Goal: Check status: Check status

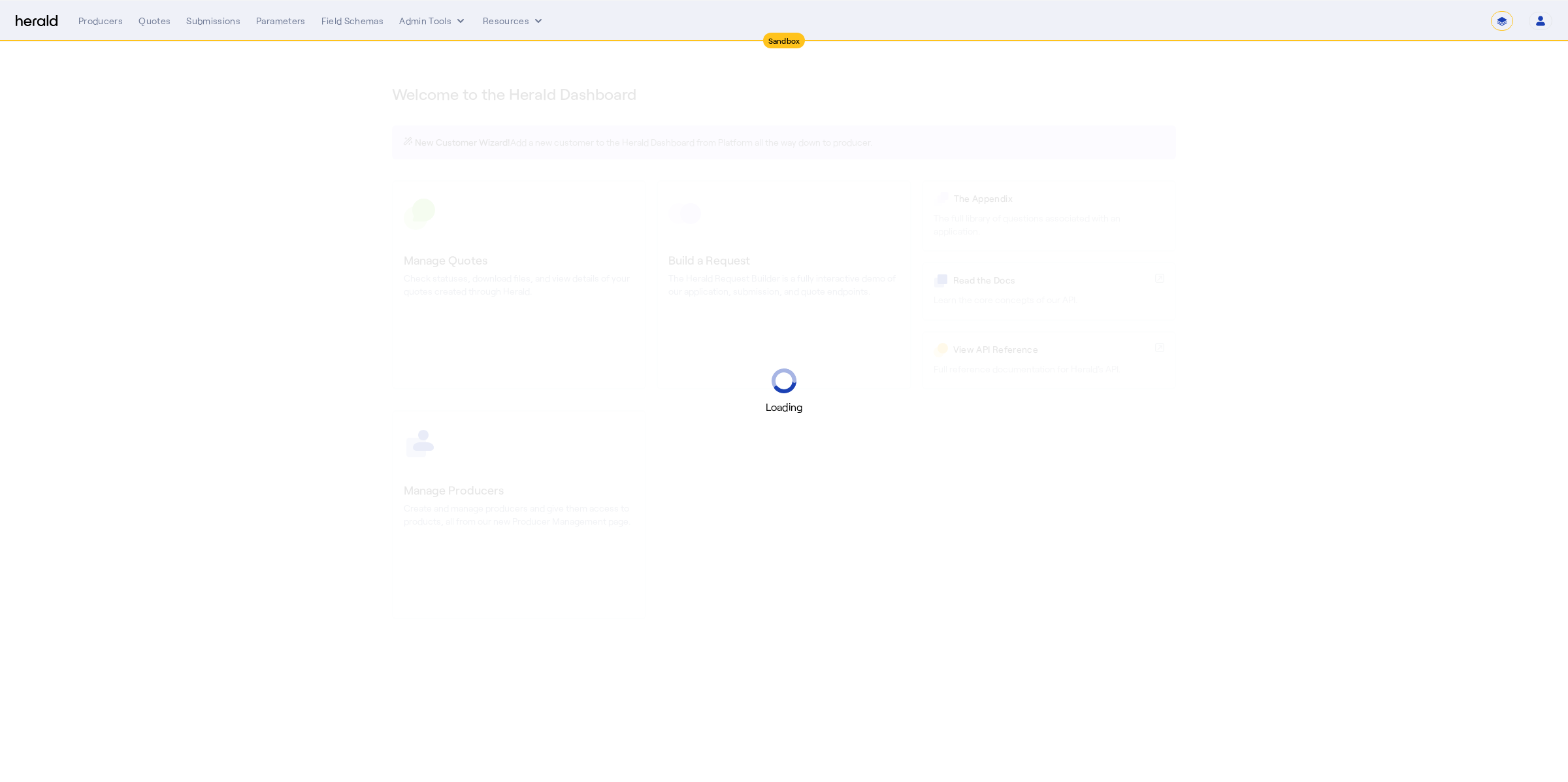
select select "*******"
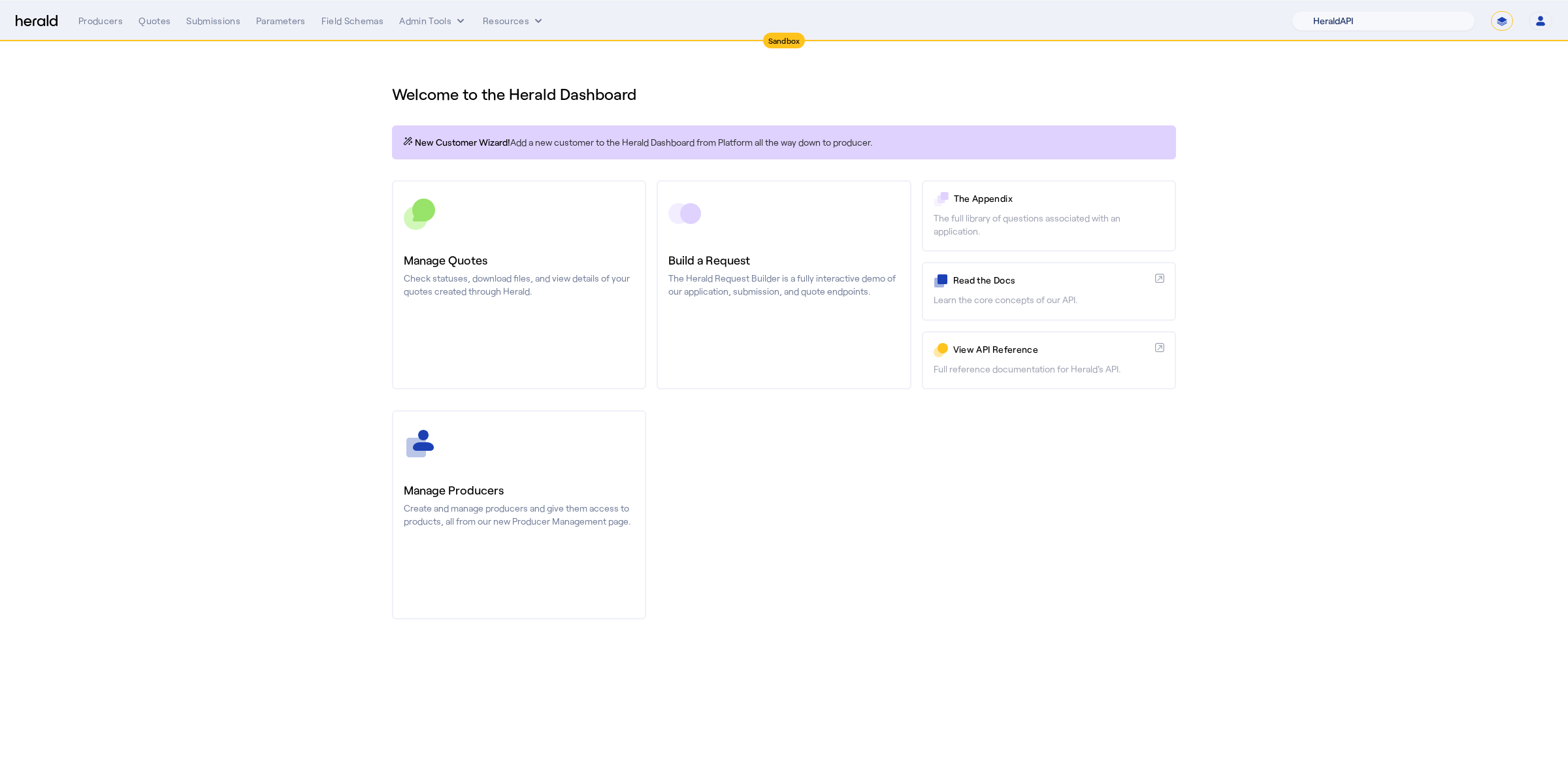
click at [1441, 23] on select "1Fort Acrisure Acturis Affinity Advisors Affinity Risk Agentero AmWins Anzen Ao…" at bounding box center [1383, 21] width 183 height 20
select select "pfm_fci4_crum_&_forster"
click at [1326, 11] on select "1Fort Acrisure Acturis Affinity Advisors Affinity Risk Agentero AmWins Anzen Ao…" at bounding box center [1383, 21] width 183 height 20
click at [857, 105] on div "You are now impersonating the [PERSON_NAME] & [PERSON_NAME] platform." at bounding box center [784, 391] width 1568 height 782
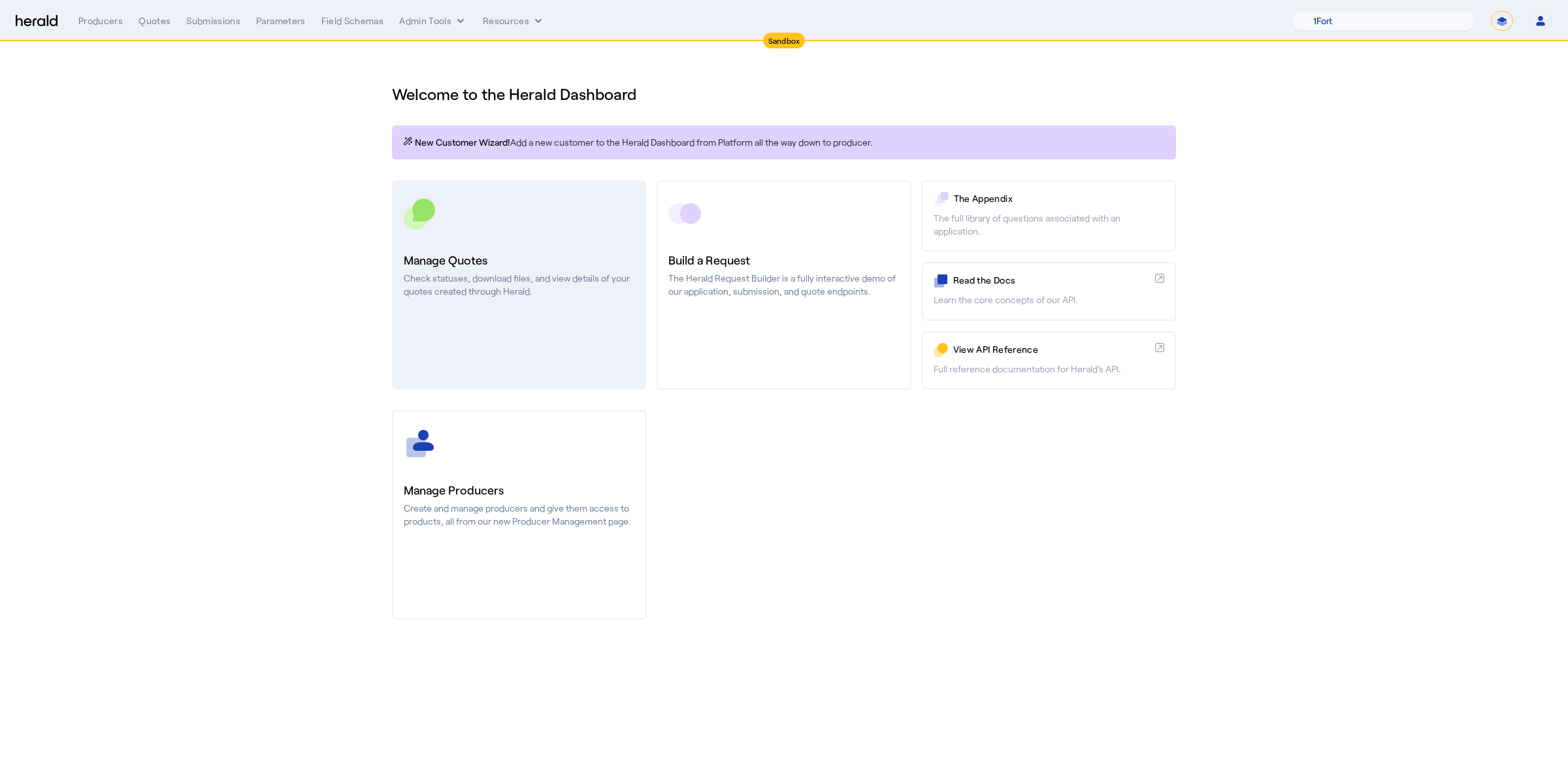
click at [547, 185] on link "Manage Quotes Check statuses, download files, and view details of your quotes c…" at bounding box center [518, 285] width 254 height 209
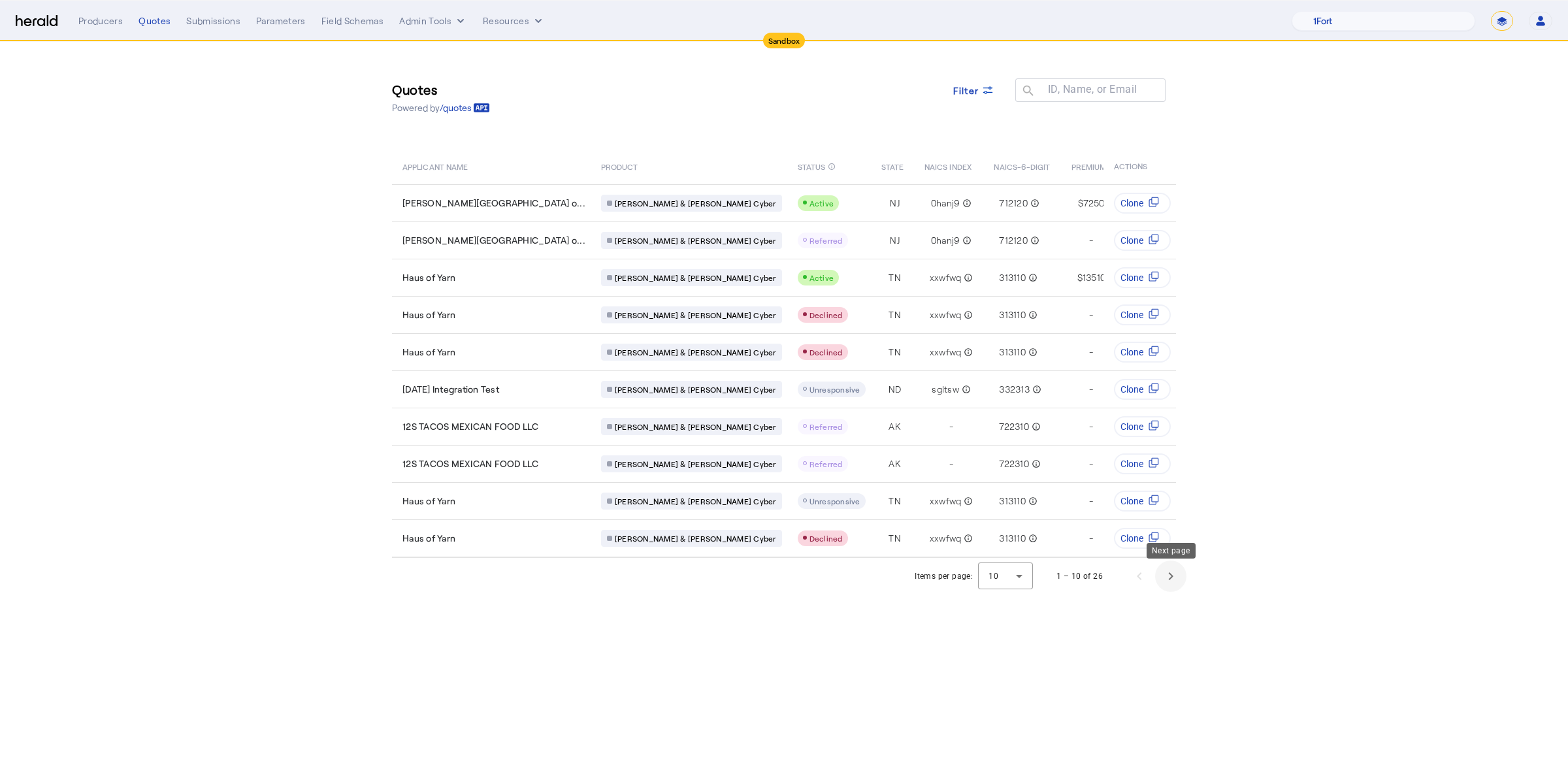
click at [1161, 580] on span "Next page" at bounding box center [1170, 576] width 31 height 31
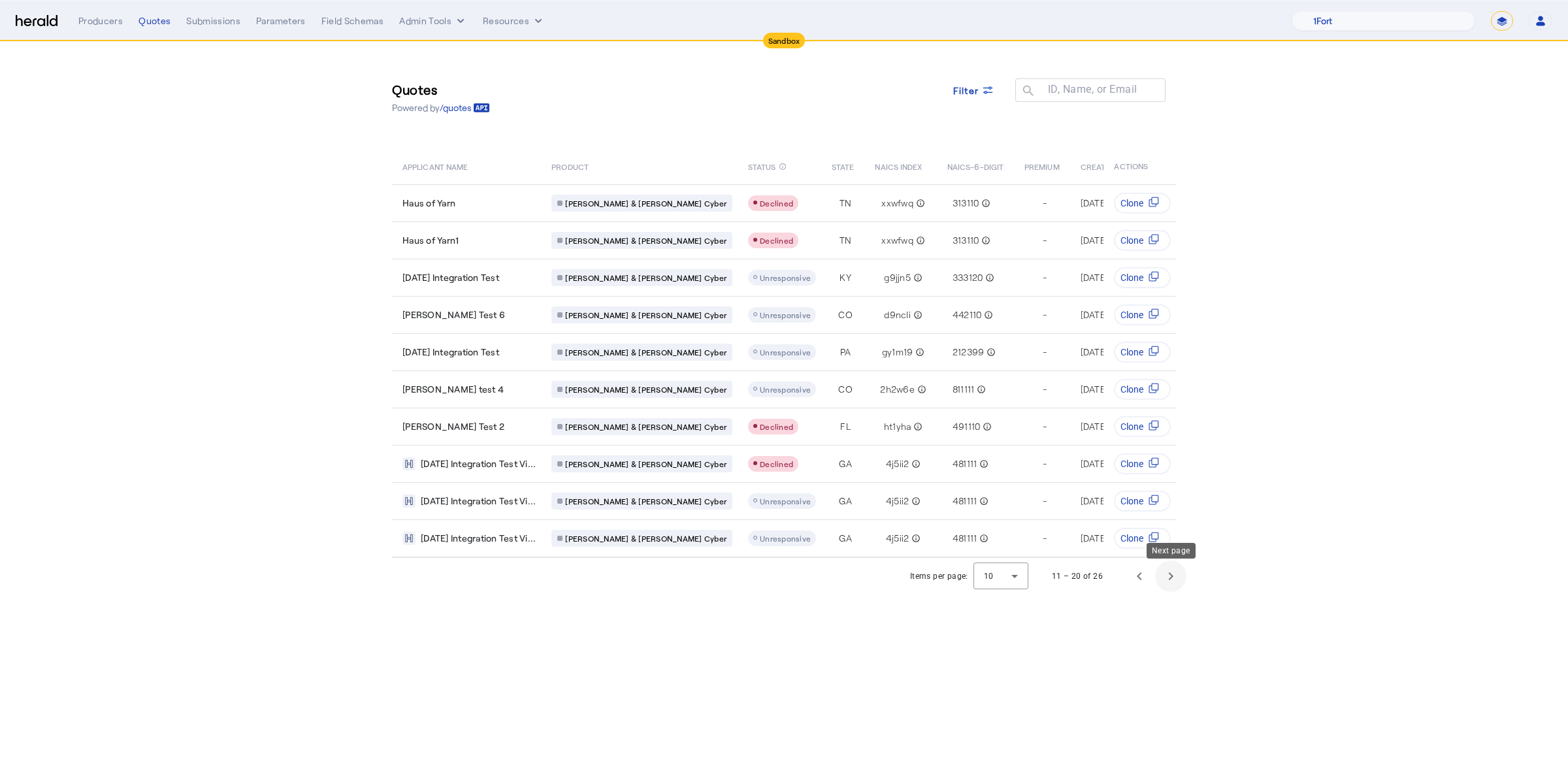
click at [1161, 580] on span "Next page" at bounding box center [1170, 576] width 31 height 31
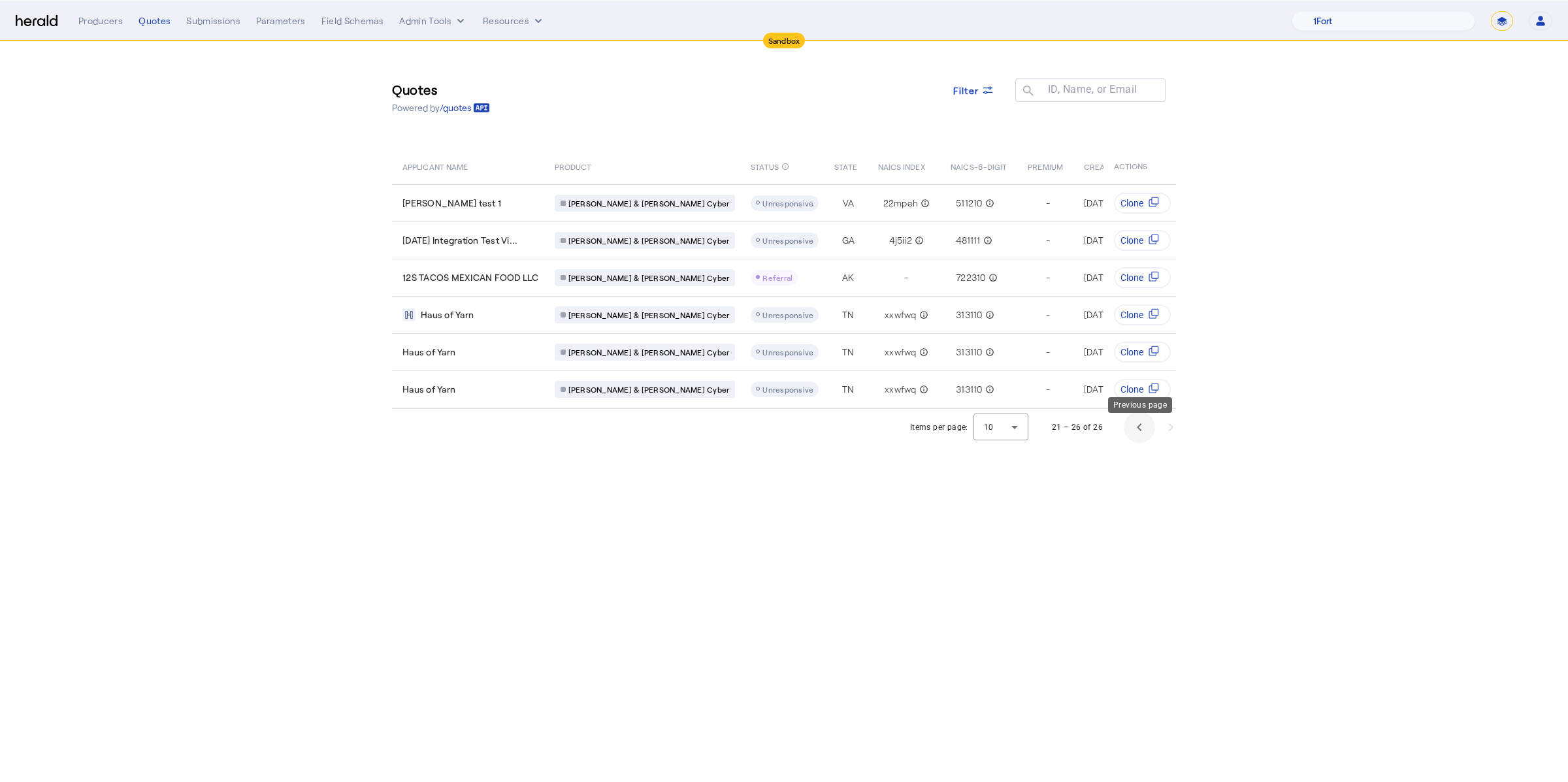
click at [1124, 435] on span "Previous page" at bounding box center [1139, 427] width 31 height 31
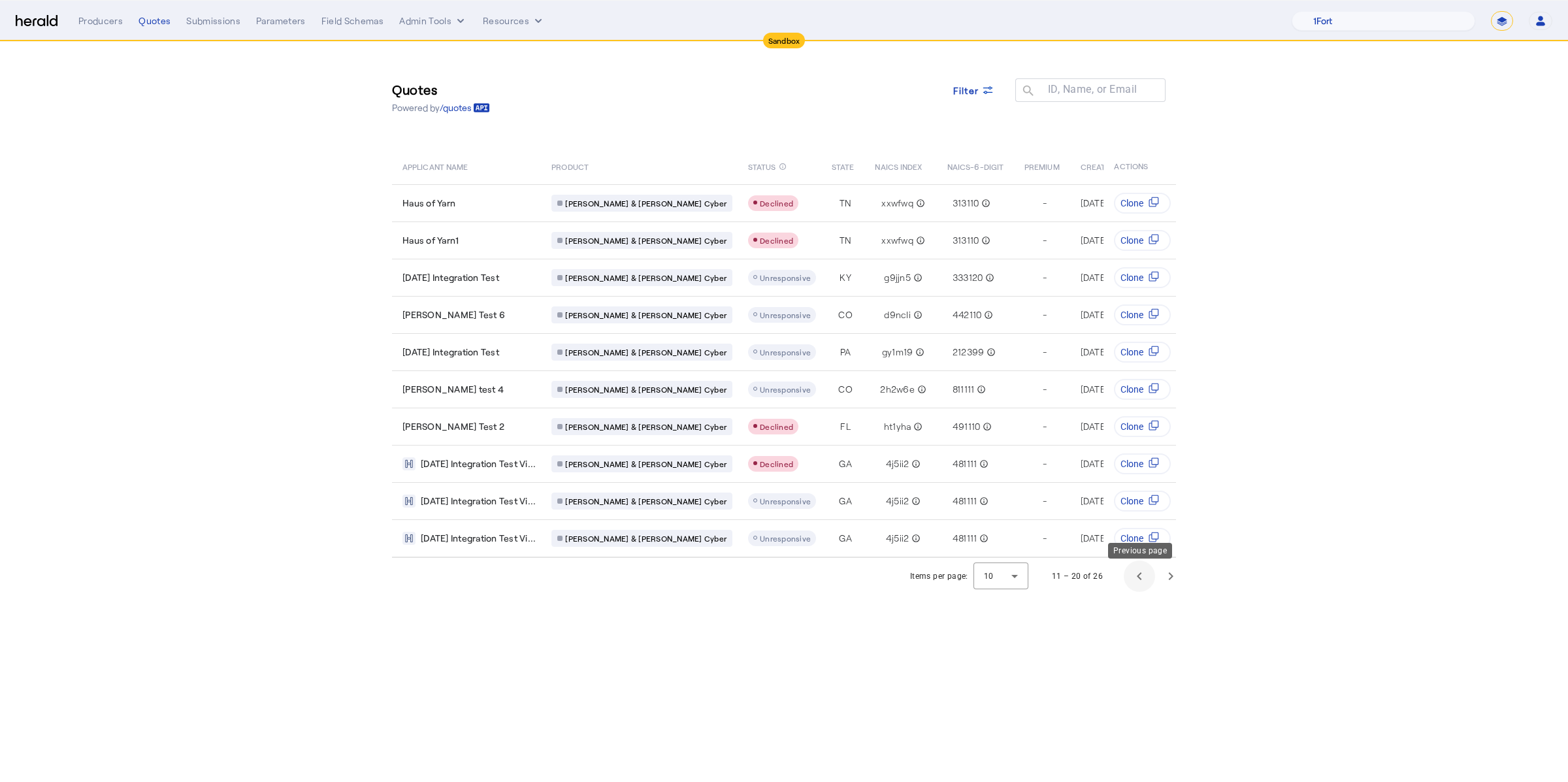
click at [1140, 583] on span "Previous page" at bounding box center [1139, 576] width 31 height 31
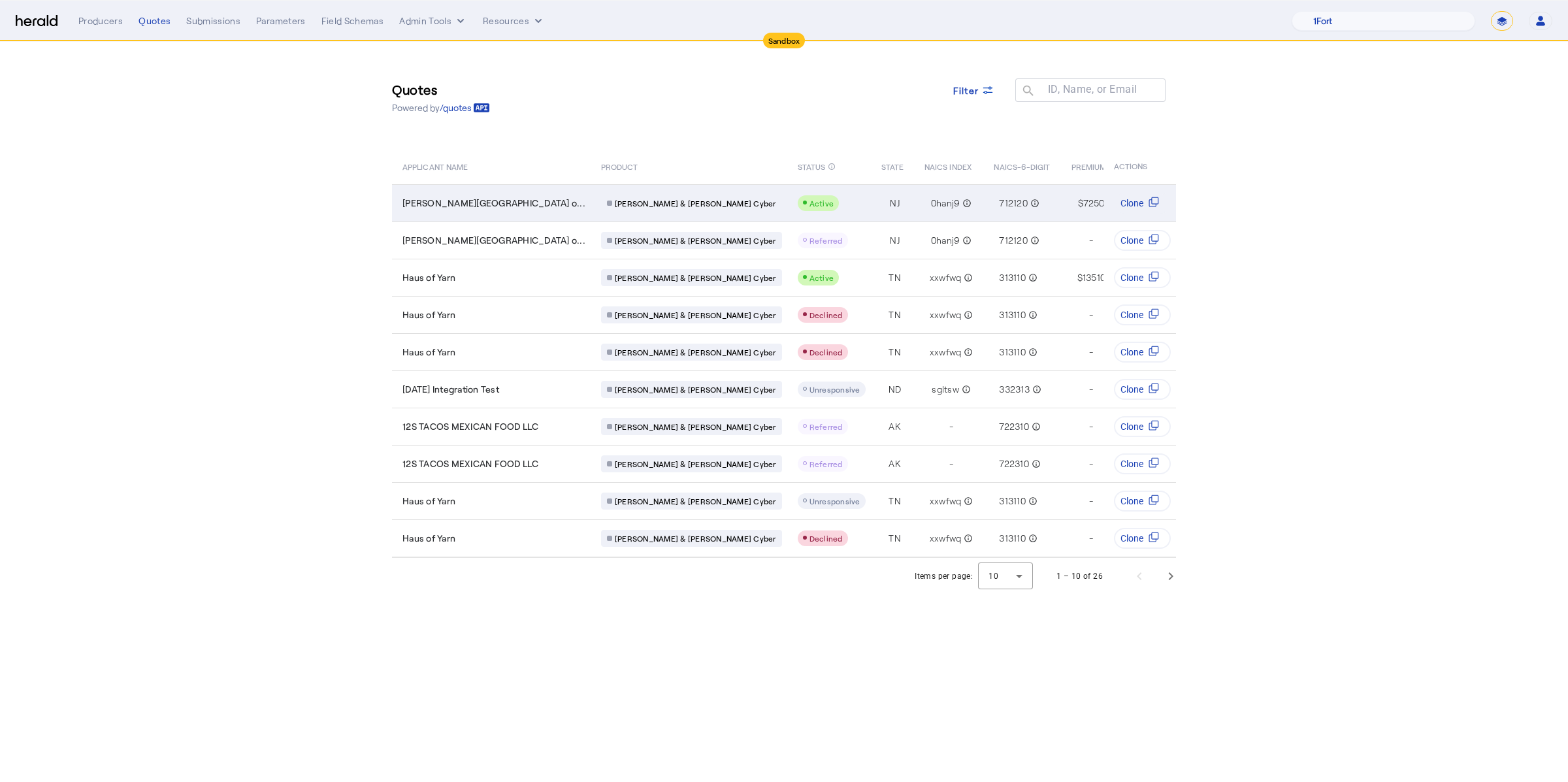
click at [512, 213] on td "[PERSON_NAME][GEOGRAPHIC_DATA] o..." at bounding box center [491, 202] width 198 height 37
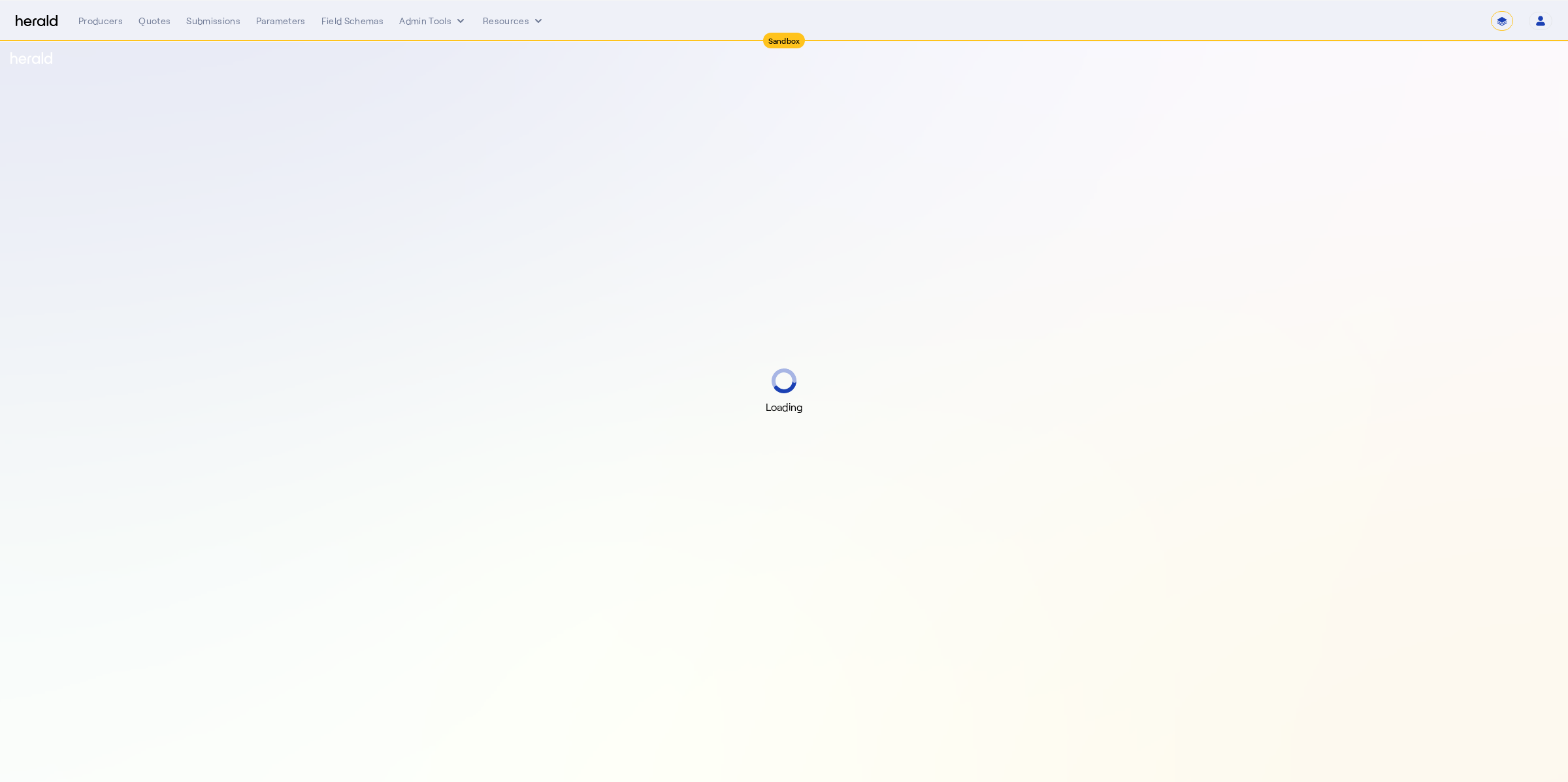
select select "*******"
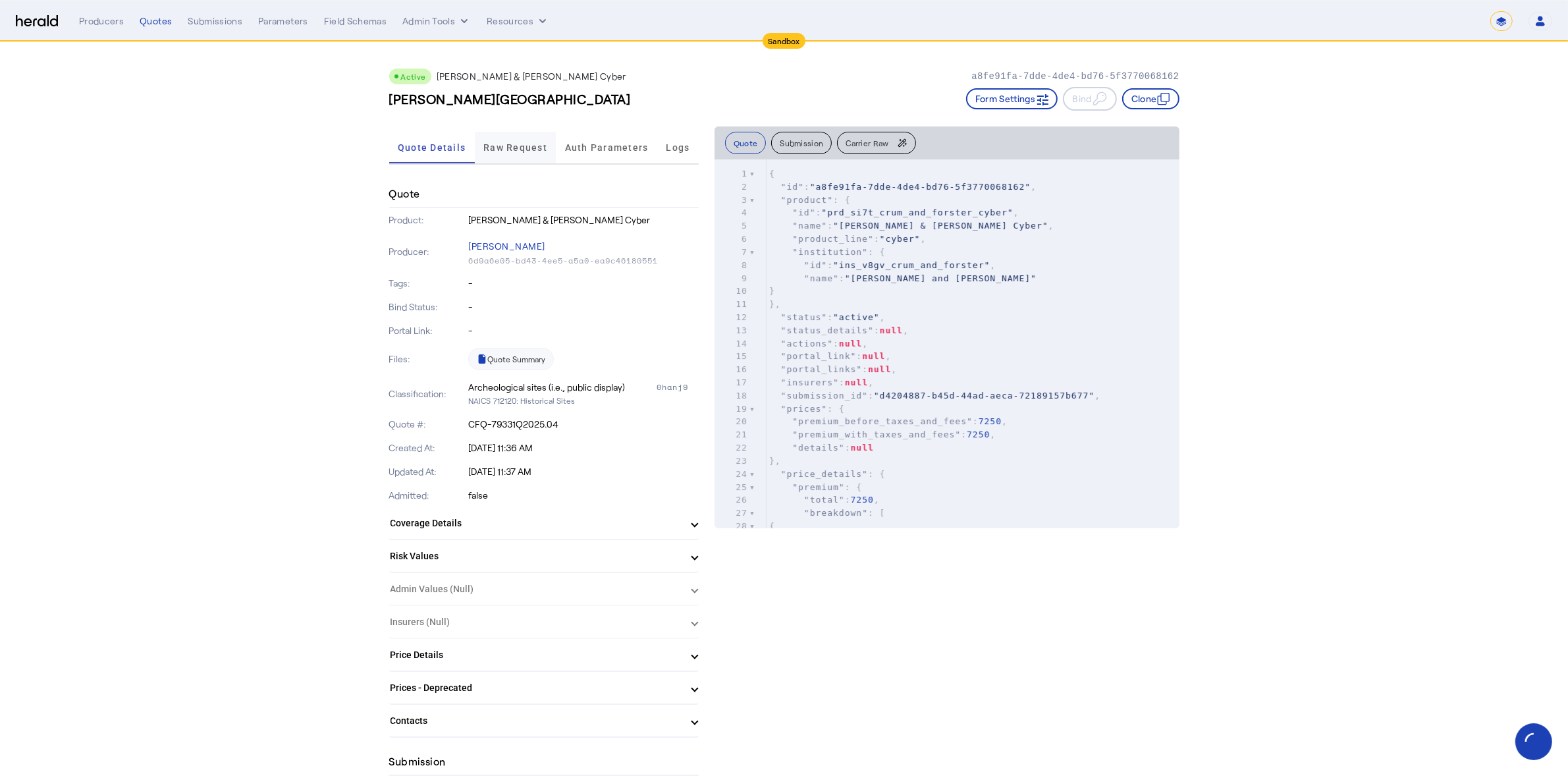
click at [510, 156] on span "Raw Request" at bounding box center [515, 147] width 64 height 32
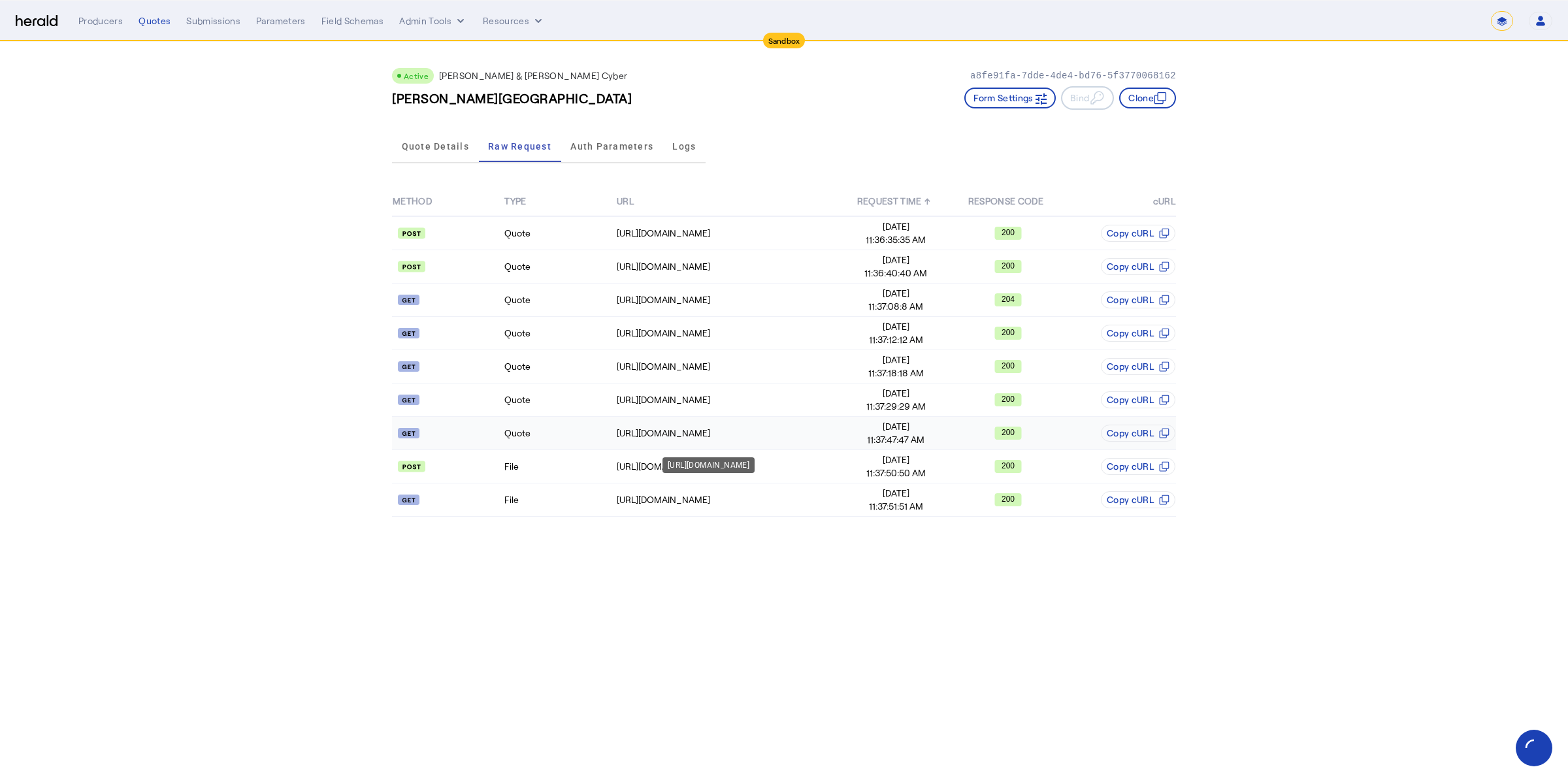
click at [647, 425] on td "https://cf-connect-api-sbox.cfins.com/cybp/v1/quotes/CFQ-79331Q2025.04/9235593" at bounding box center [728, 434] width 224 height 34
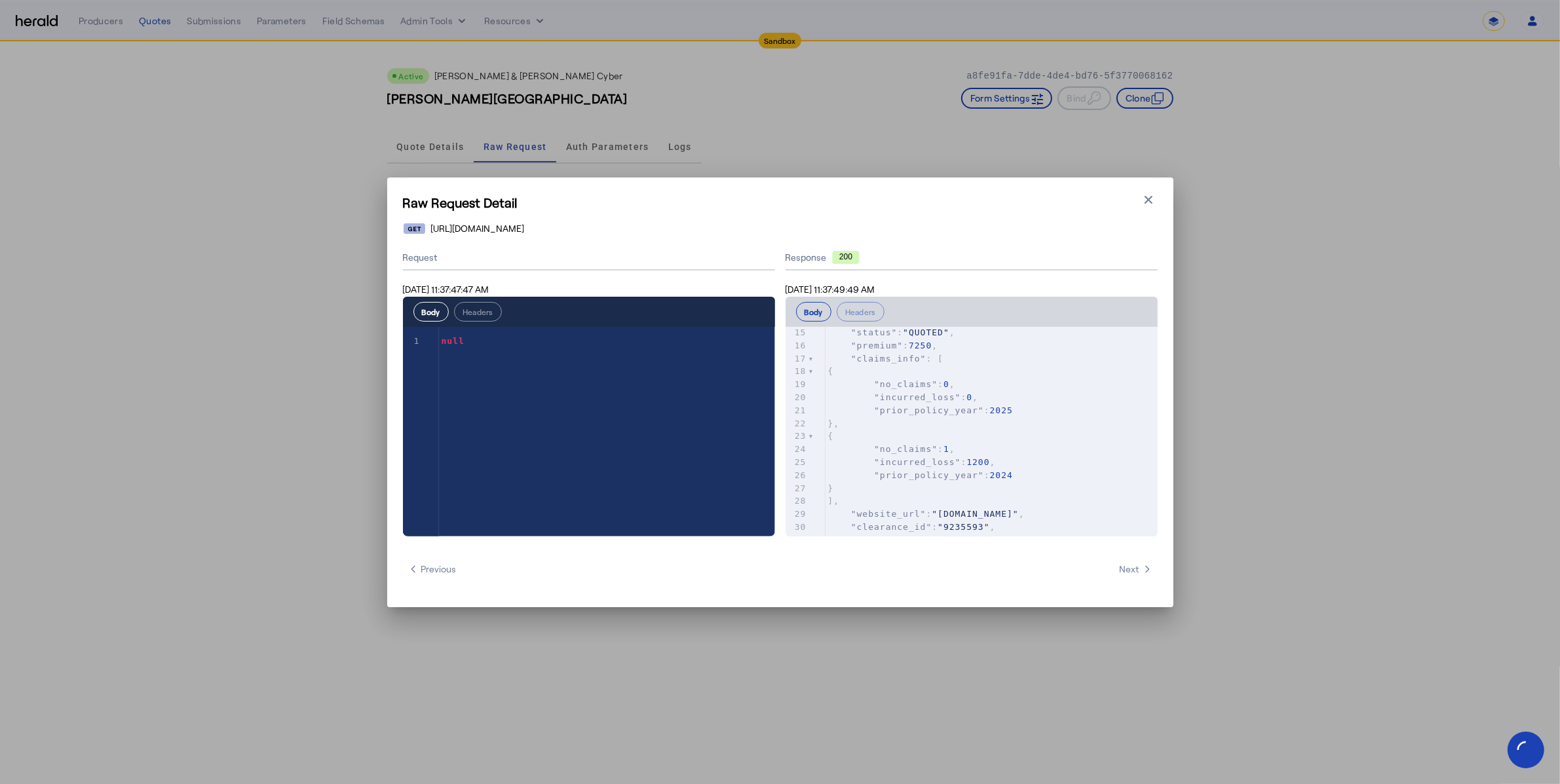
scroll to position [439, 0]
click at [1145, 207] on button "Close modal" at bounding box center [1149, 200] width 18 height 18
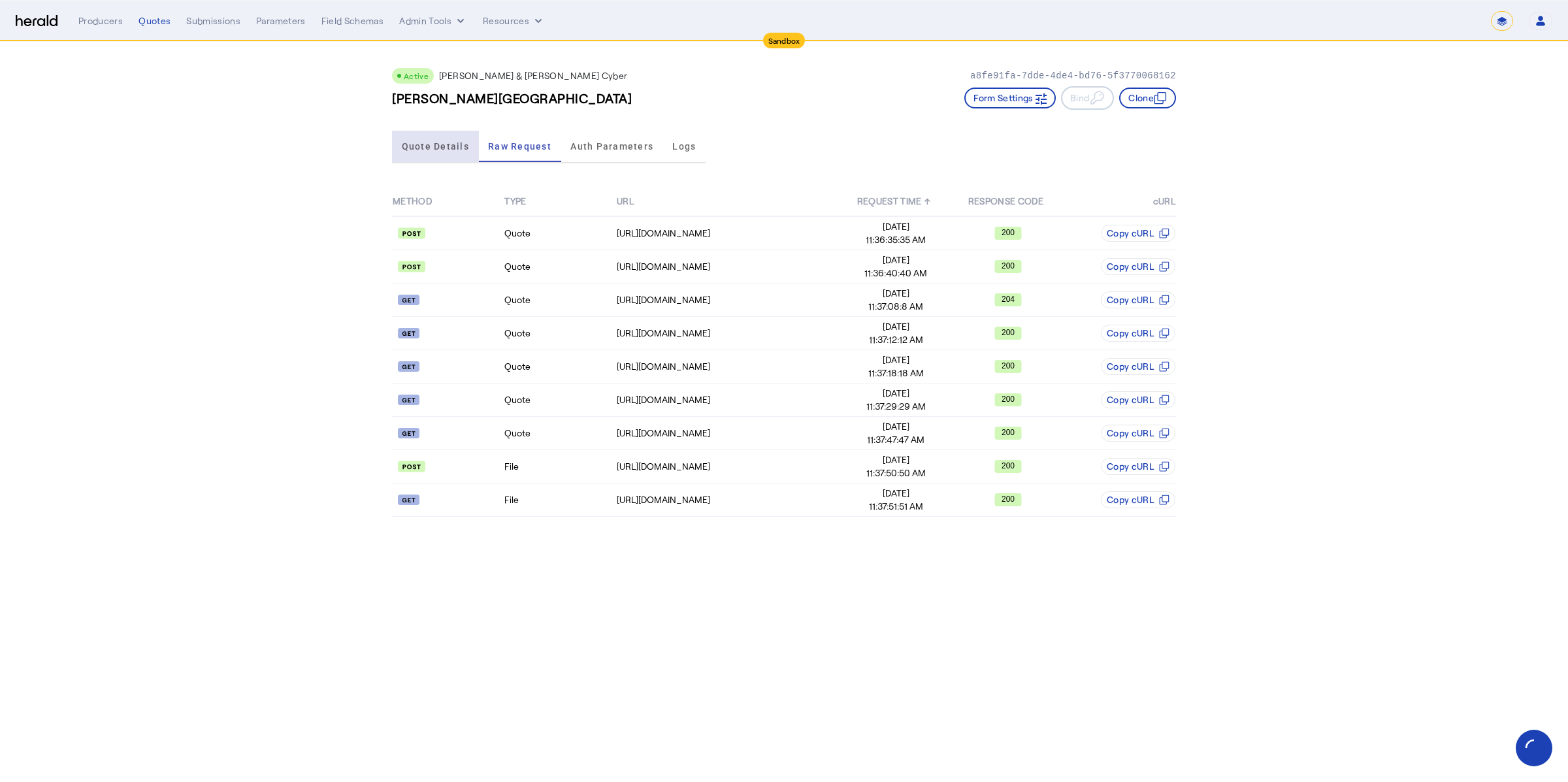
click at [438, 138] on span "Quote Details" at bounding box center [435, 146] width 67 height 31
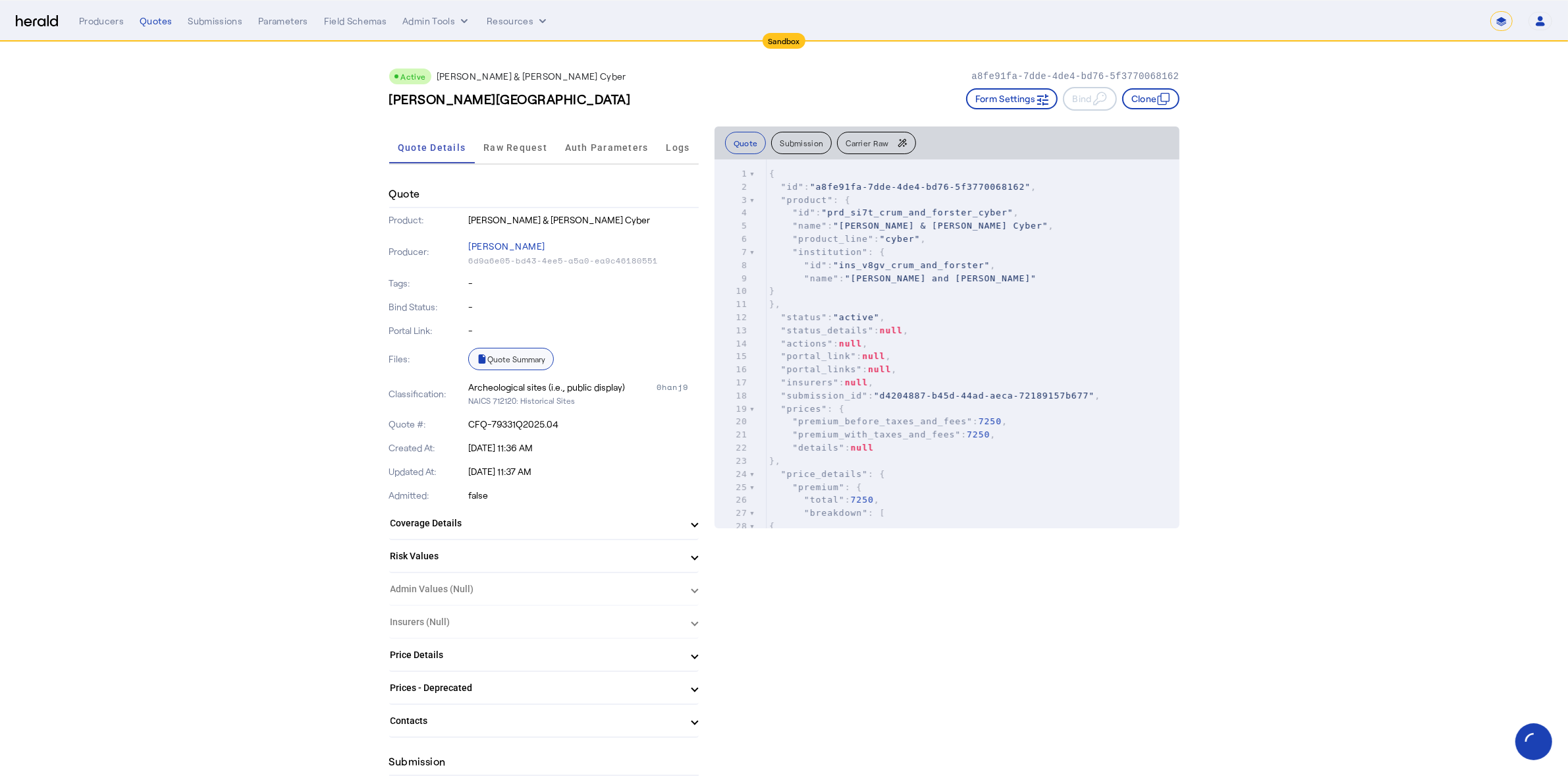
click at [533, 363] on link "Quote Summary" at bounding box center [510, 359] width 85 height 22
click at [585, 523] on mat-panel-title "Coverage Details" at bounding box center [536, 523] width 291 height 14
click at [488, 530] on mat-panel-title "Coverage Details" at bounding box center [536, 529] width 291 height 14
click at [536, 153] on span "Raw Request" at bounding box center [515, 147] width 64 height 32
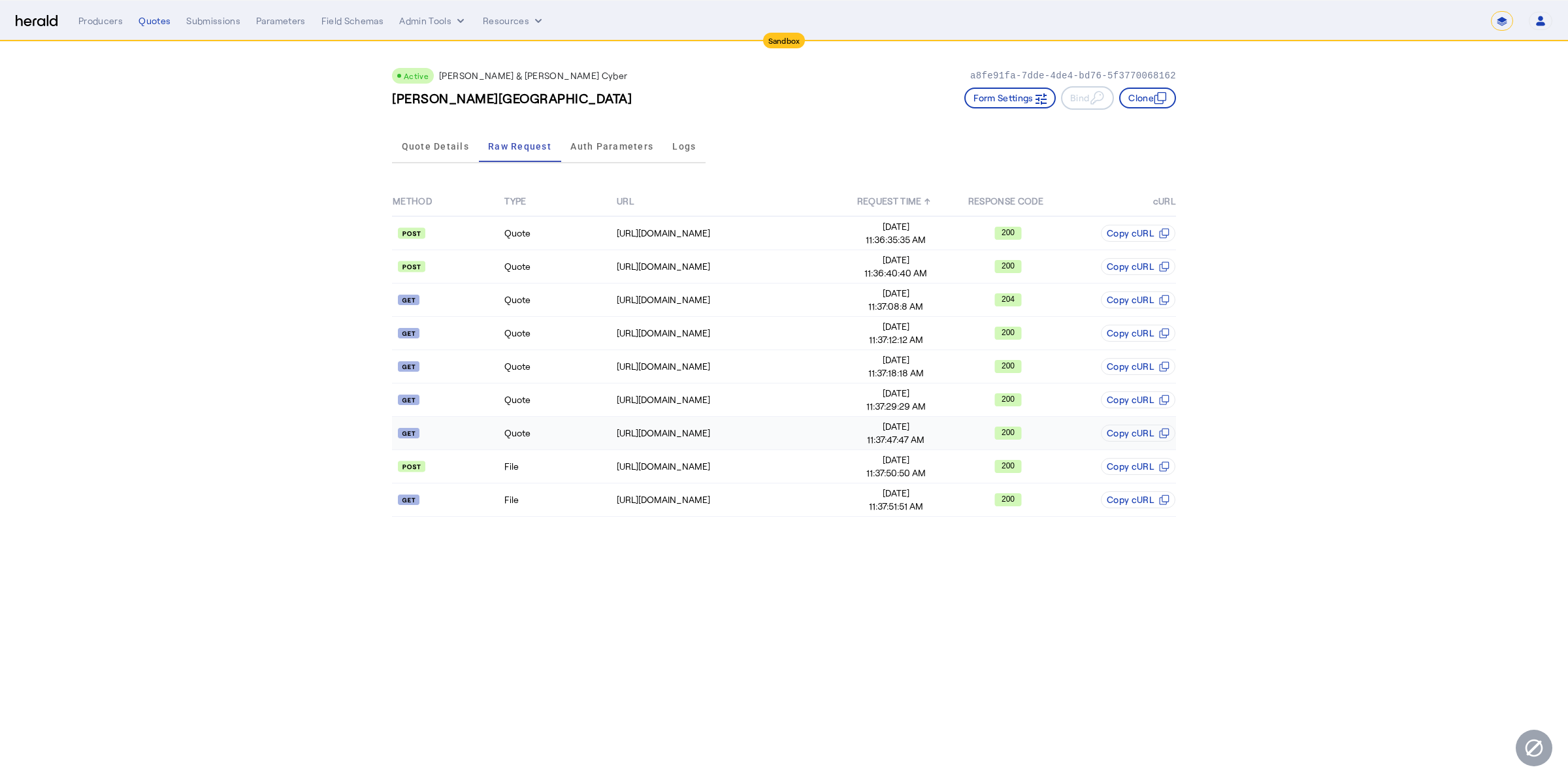
click at [586, 435] on td "Quote" at bounding box center [560, 434] width 111 height 34
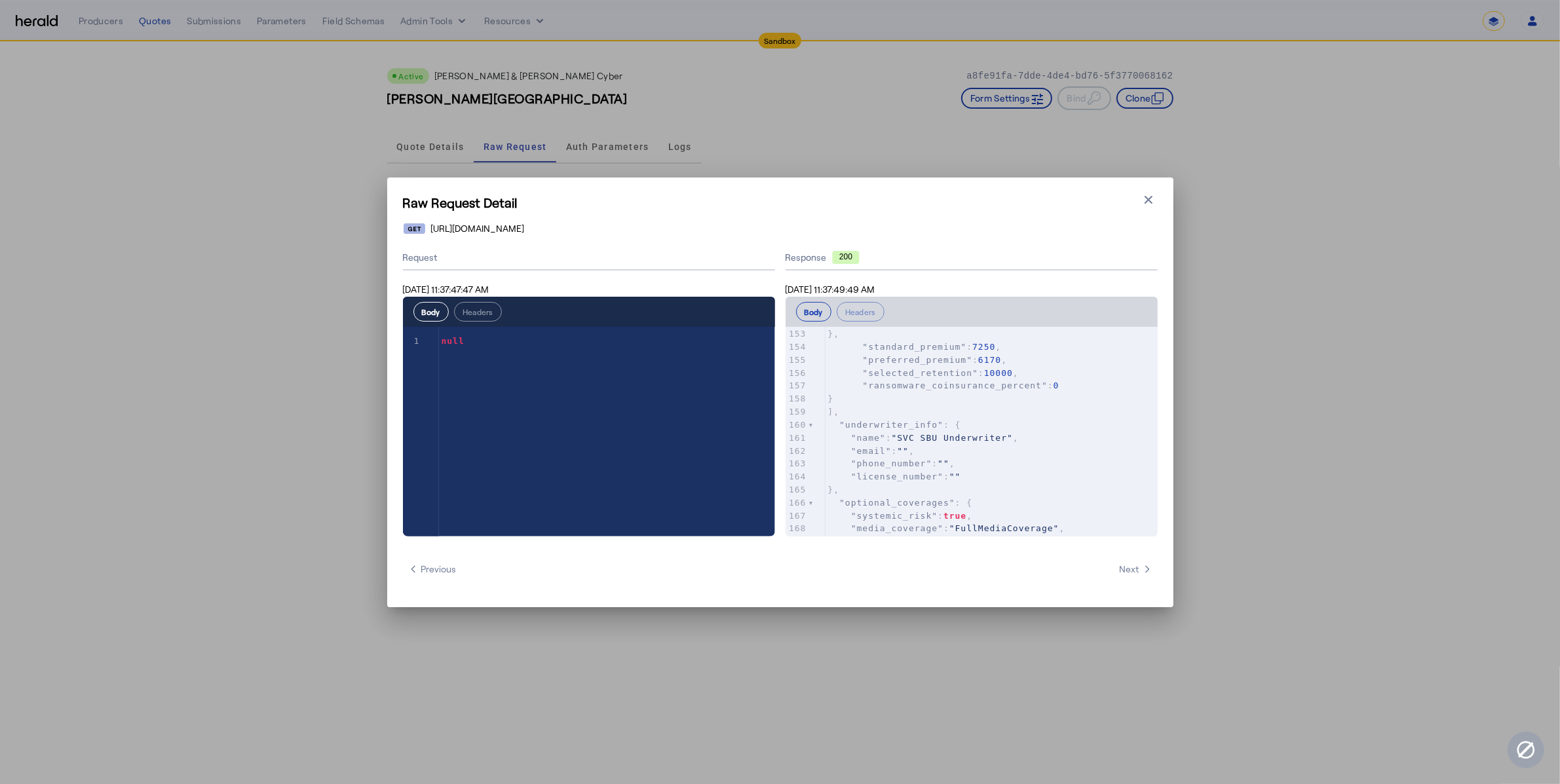
scroll to position [0, 0]
